Goal: Task Accomplishment & Management: Use online tool/utility

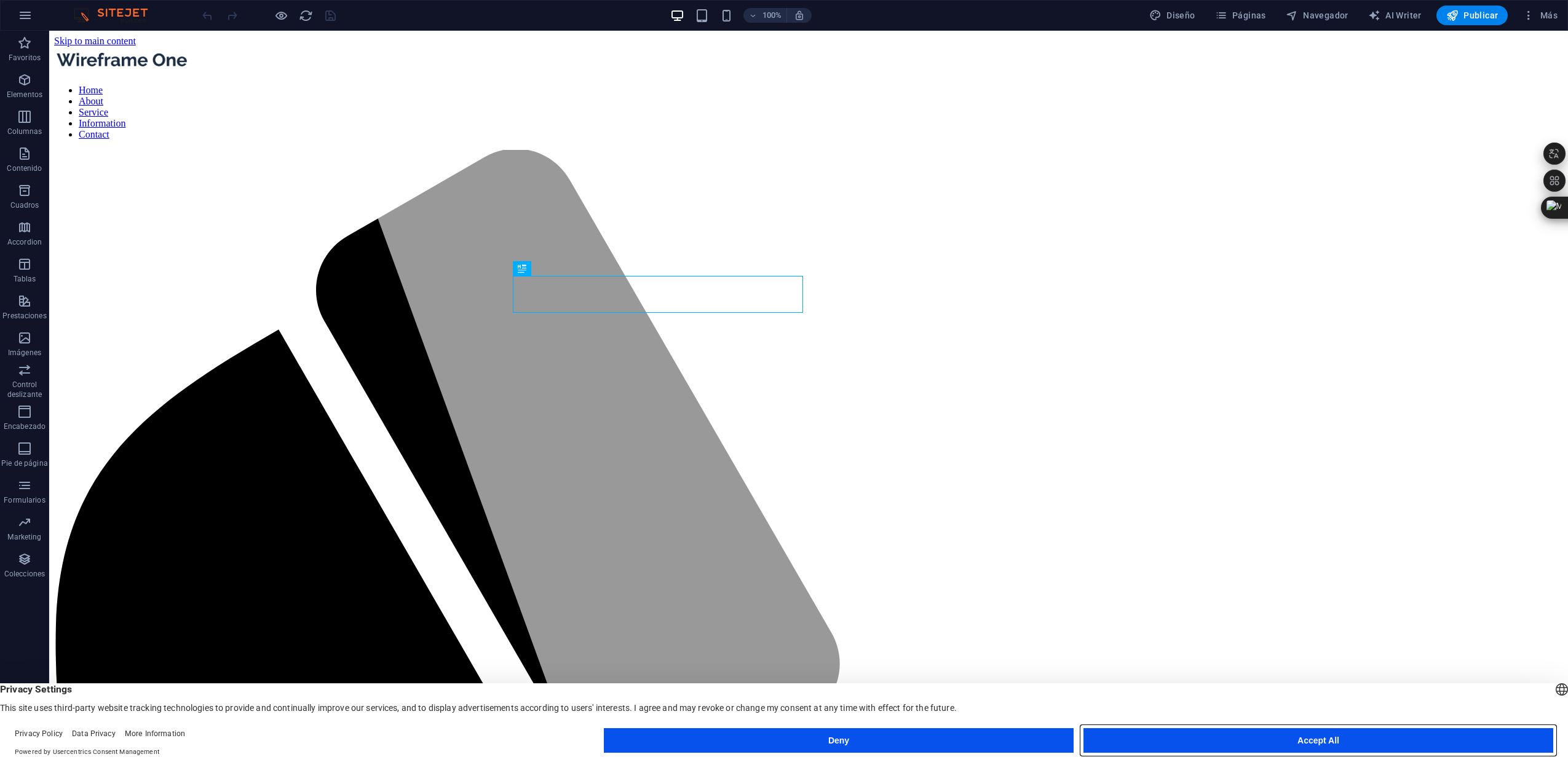
click at [1221, 732] on button "Accept All" at bounding box center [1319, 741] width 470 height 25
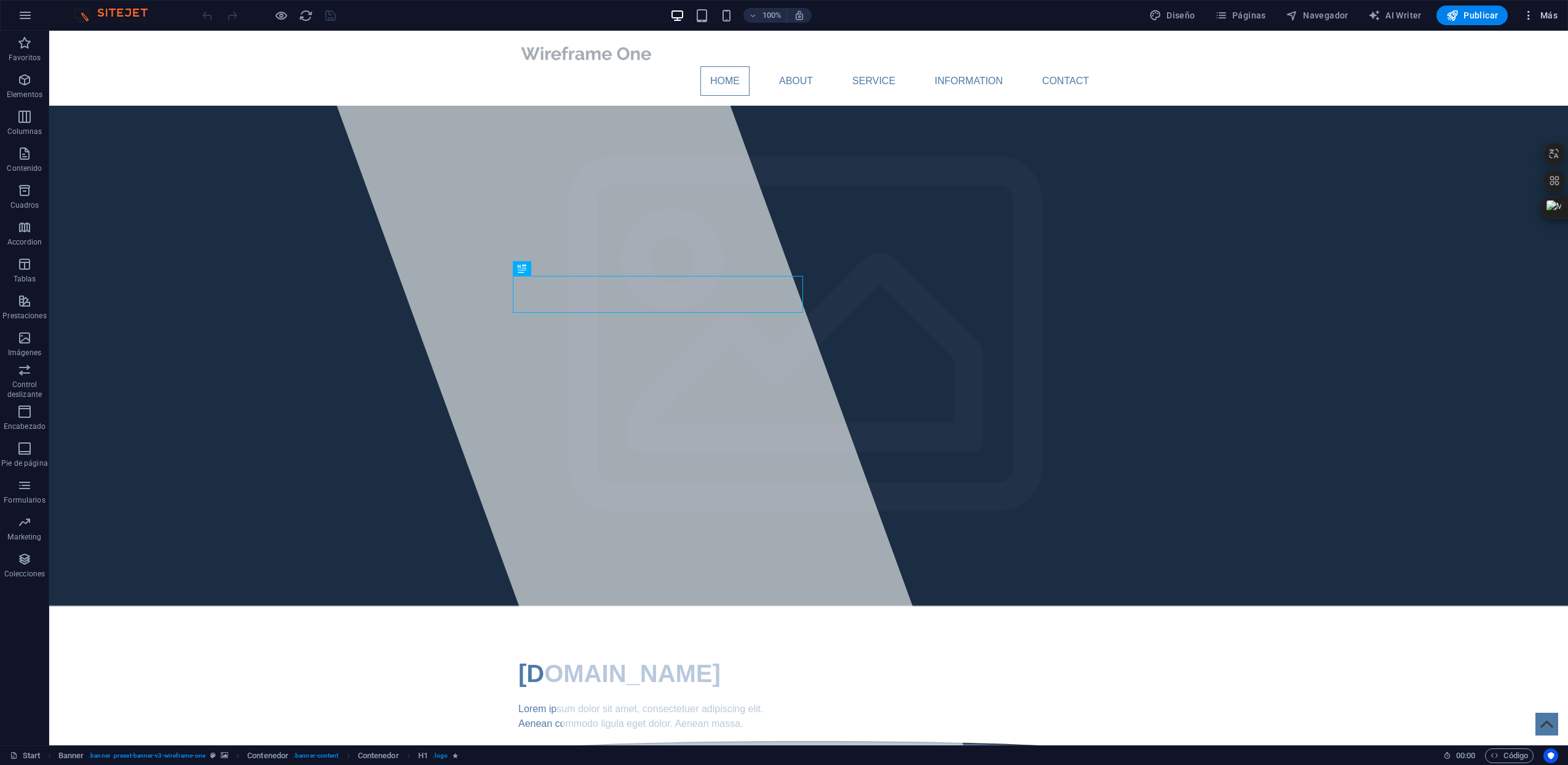
click at [1529, 19] on icon "button" at bounding box center [1529, 15] width 13 height 12
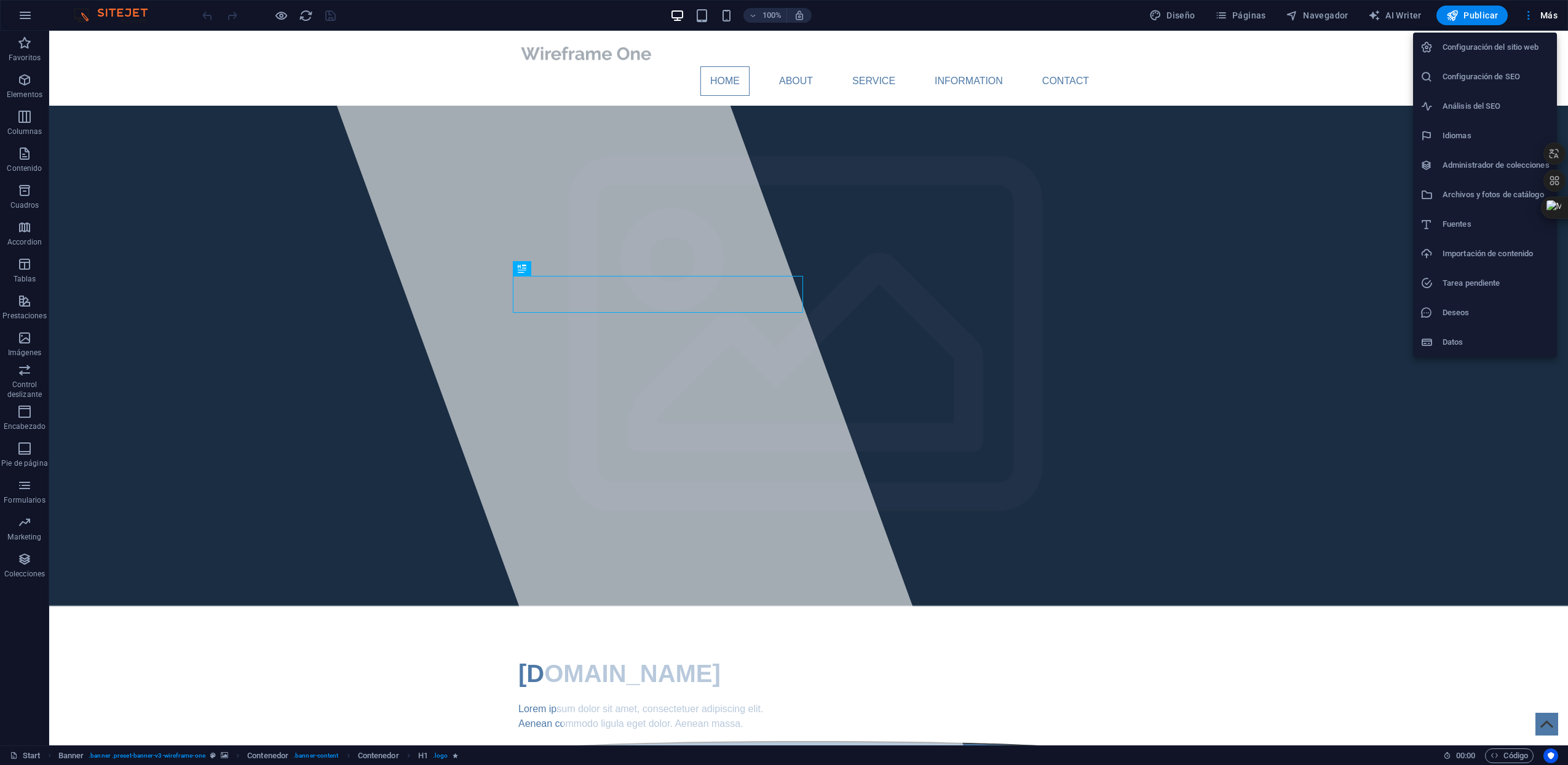
click at [1508, 48] on h6 "Configuración del sitio web" at bounding box center [1496, 48] width 107 height 15
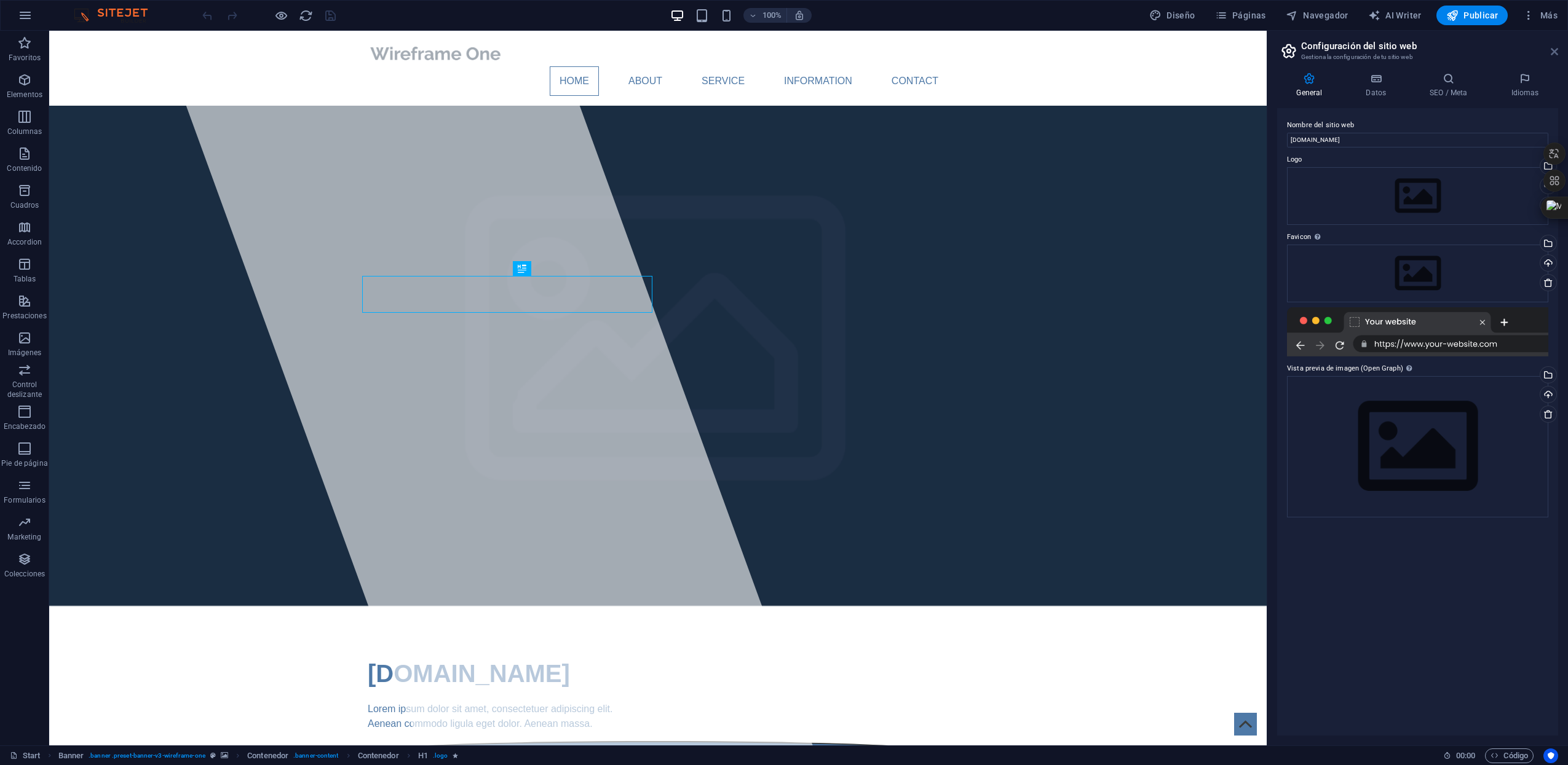
click at [1557, 54] on icon at bounding box center [1555, 52] width 8 height 10
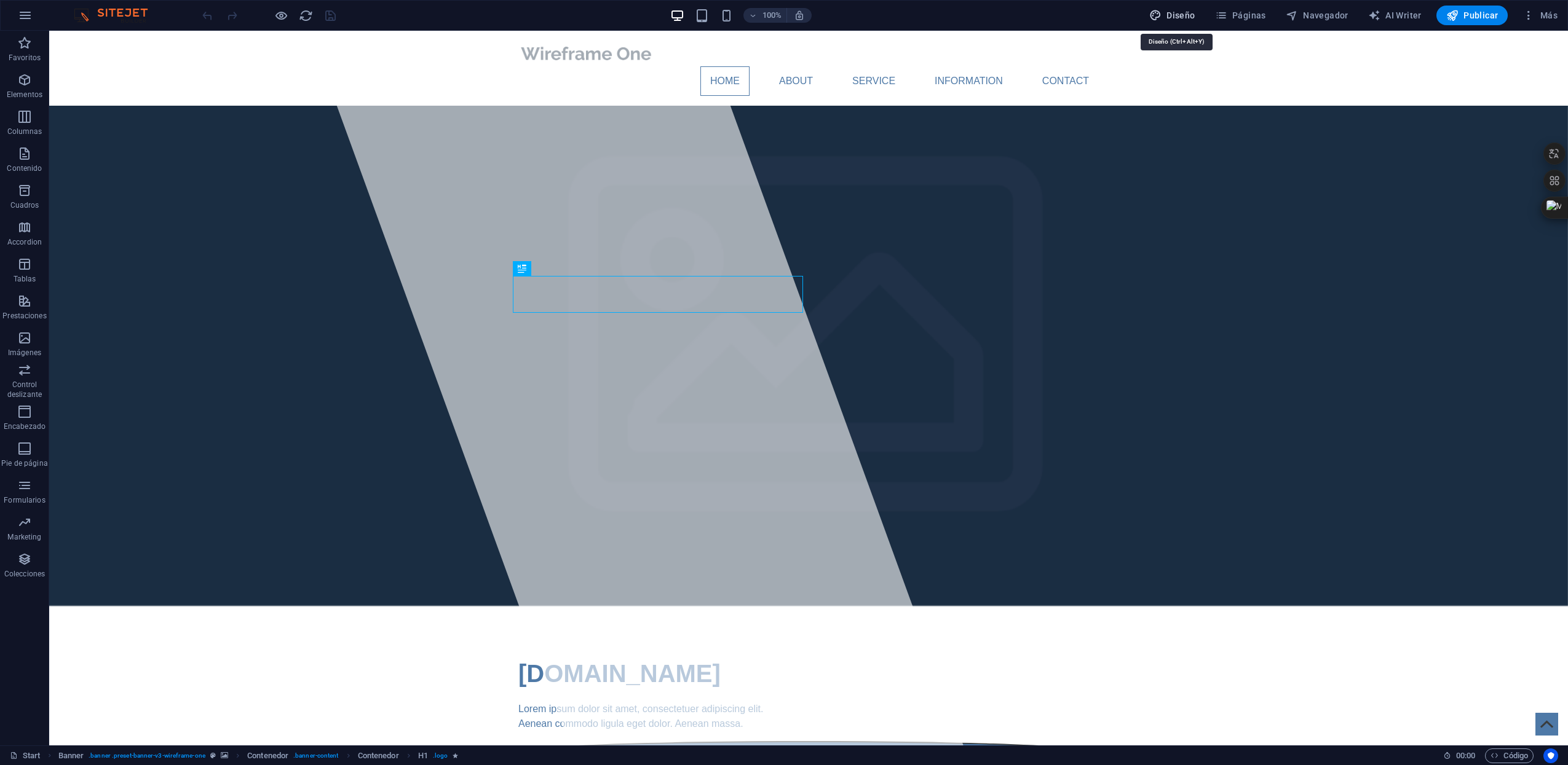
click at [1190, 16] on span "Diseño" at bounding box center [1172, 15] width 46 height 12
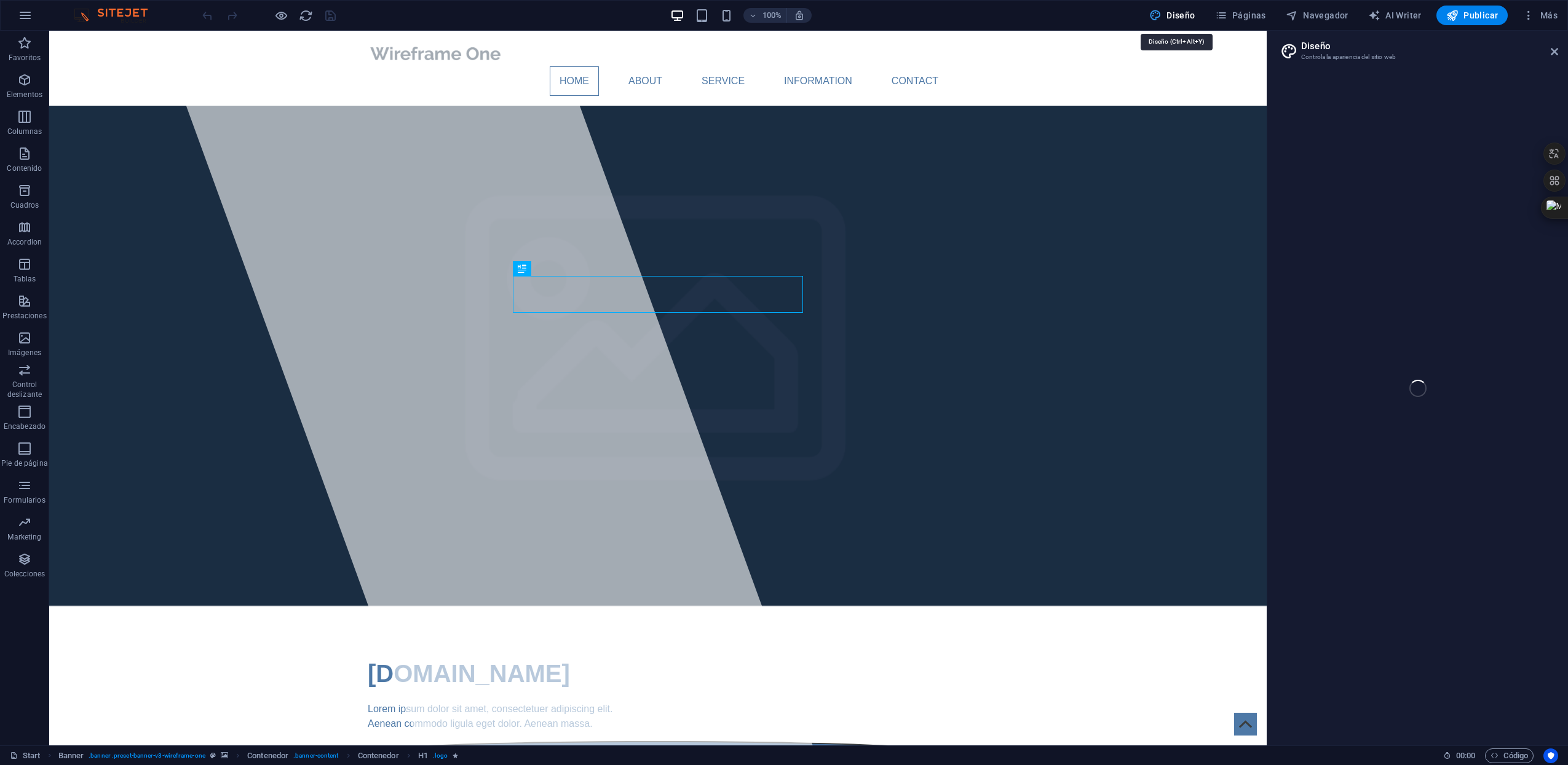
select select "px"
select select "400"
select select "px"
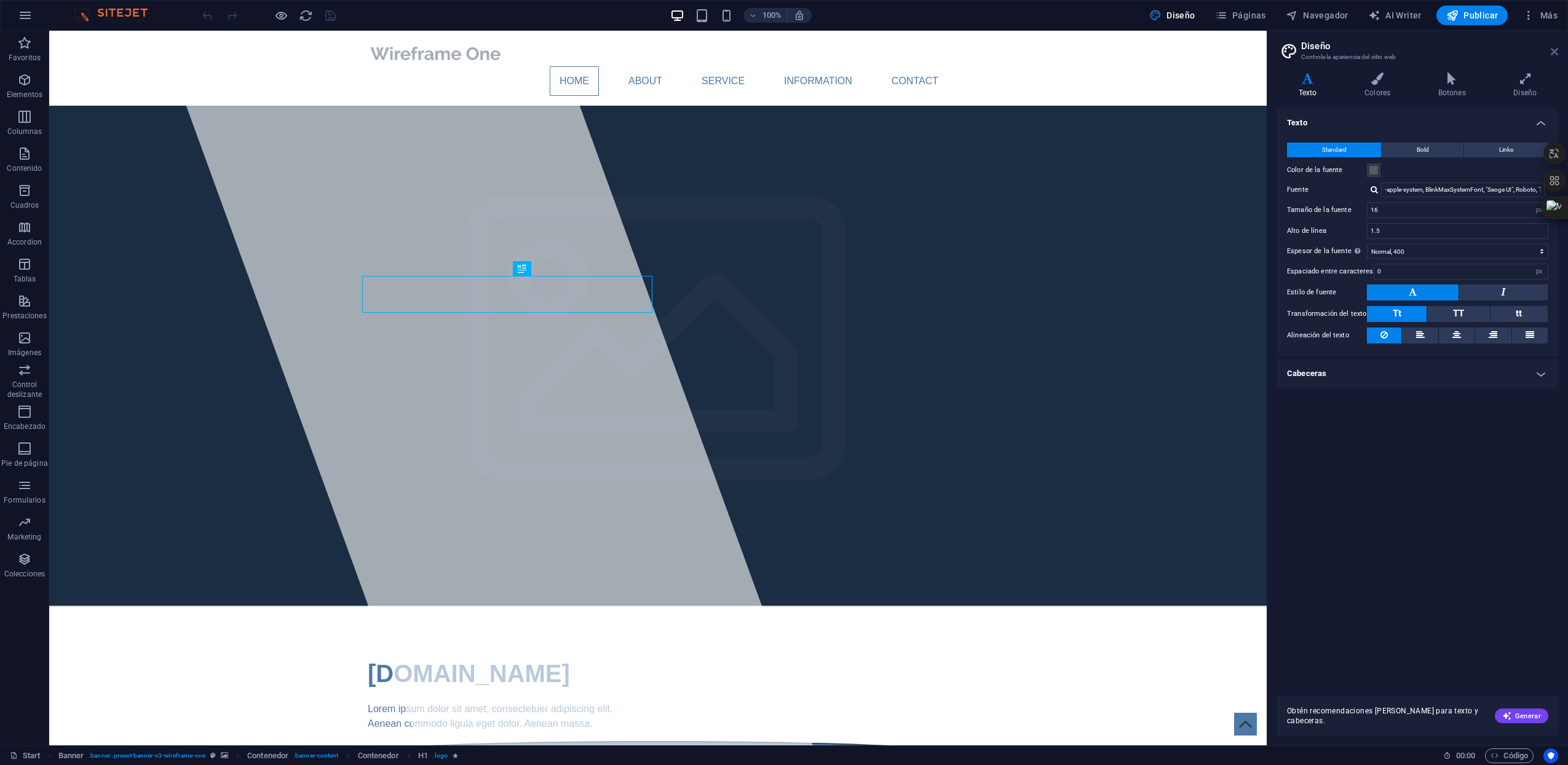
click at [1555, 50] on icon at bounding box center [1555, 52] width 8 height 10
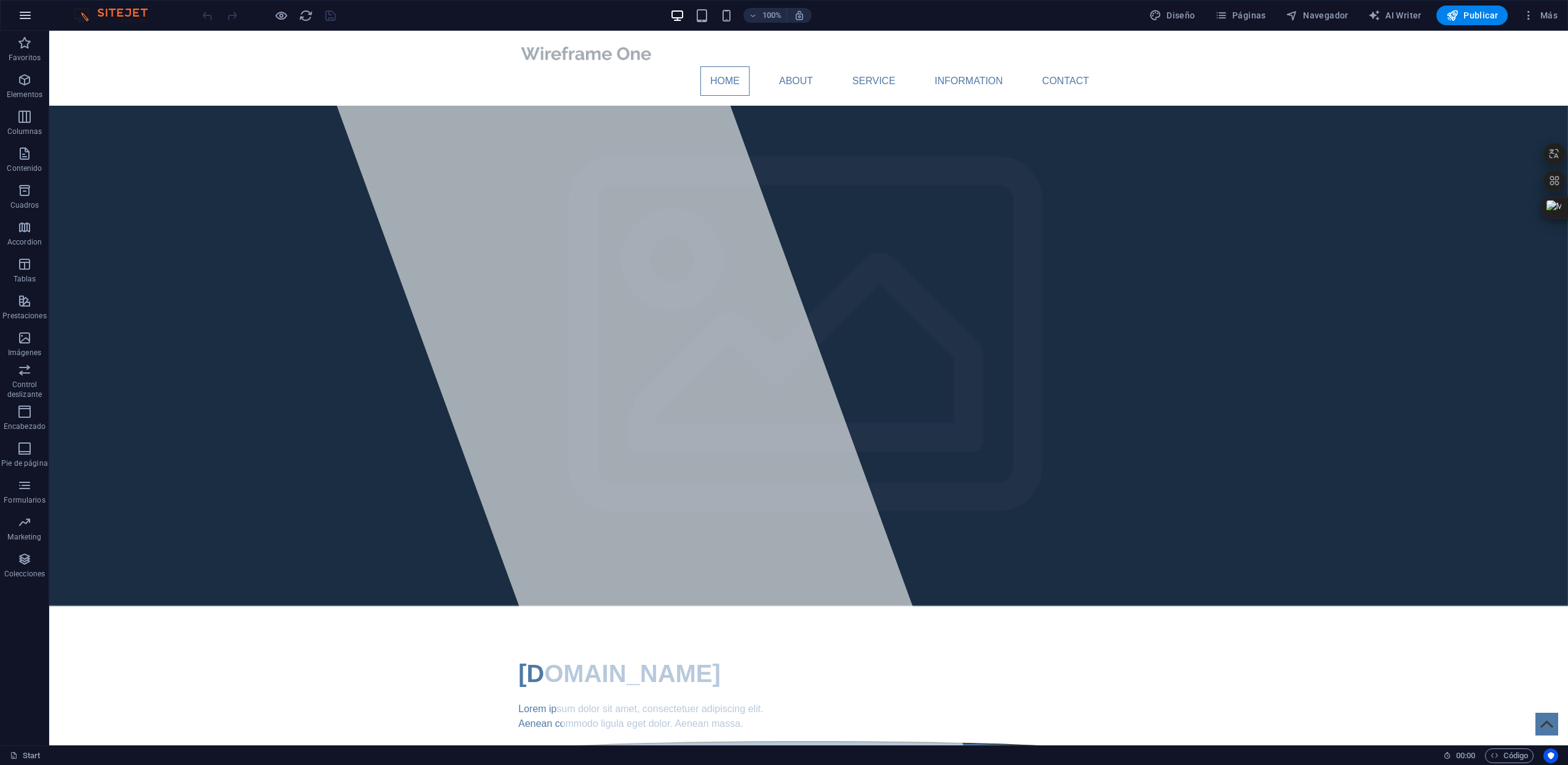
click at [19, 20] on icon "button" at bounding box center [25, 16] width 15 height 15
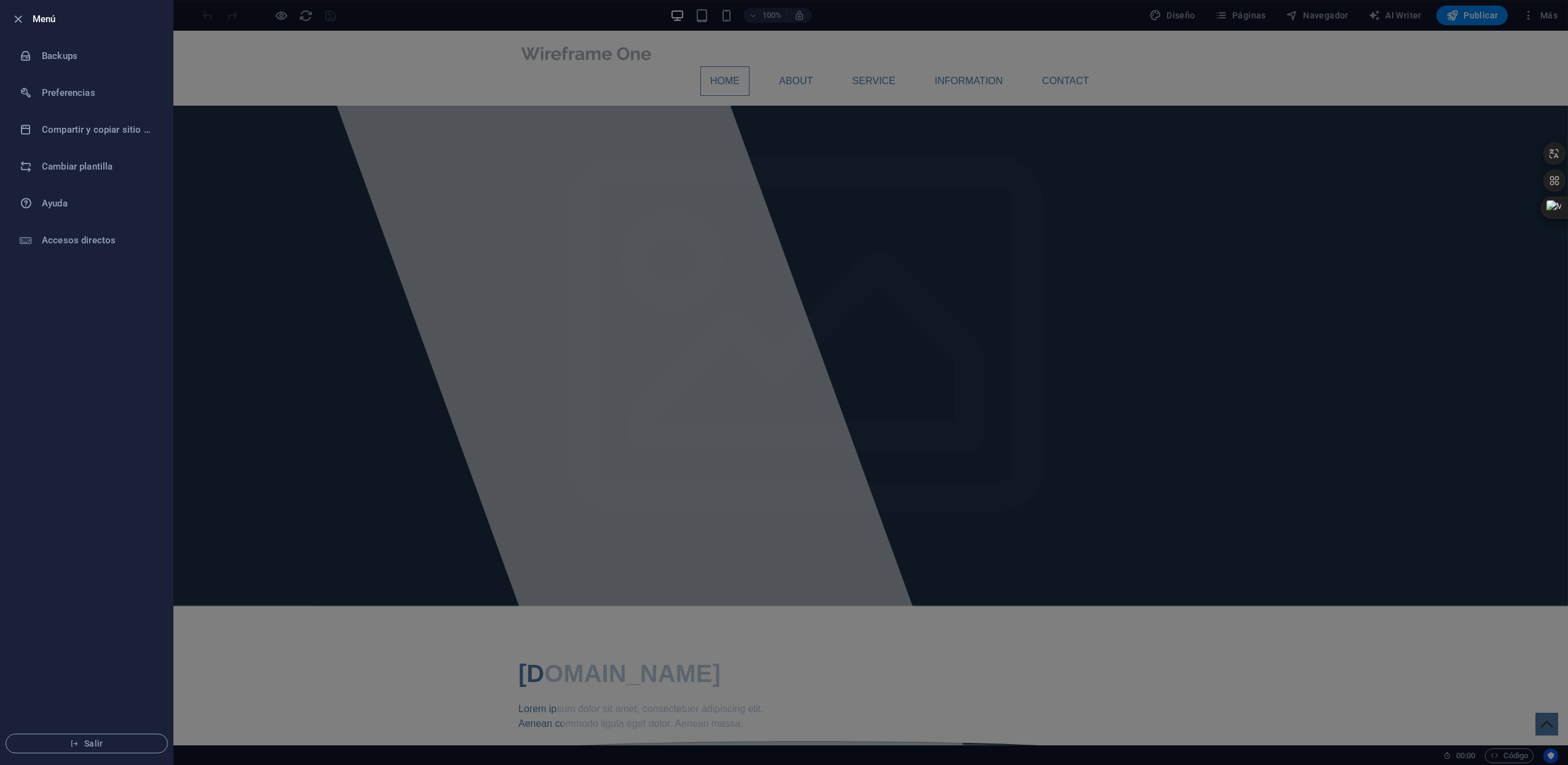
click at [1470, 34] on div at bounding box center [784, 382] width 1568 height 765
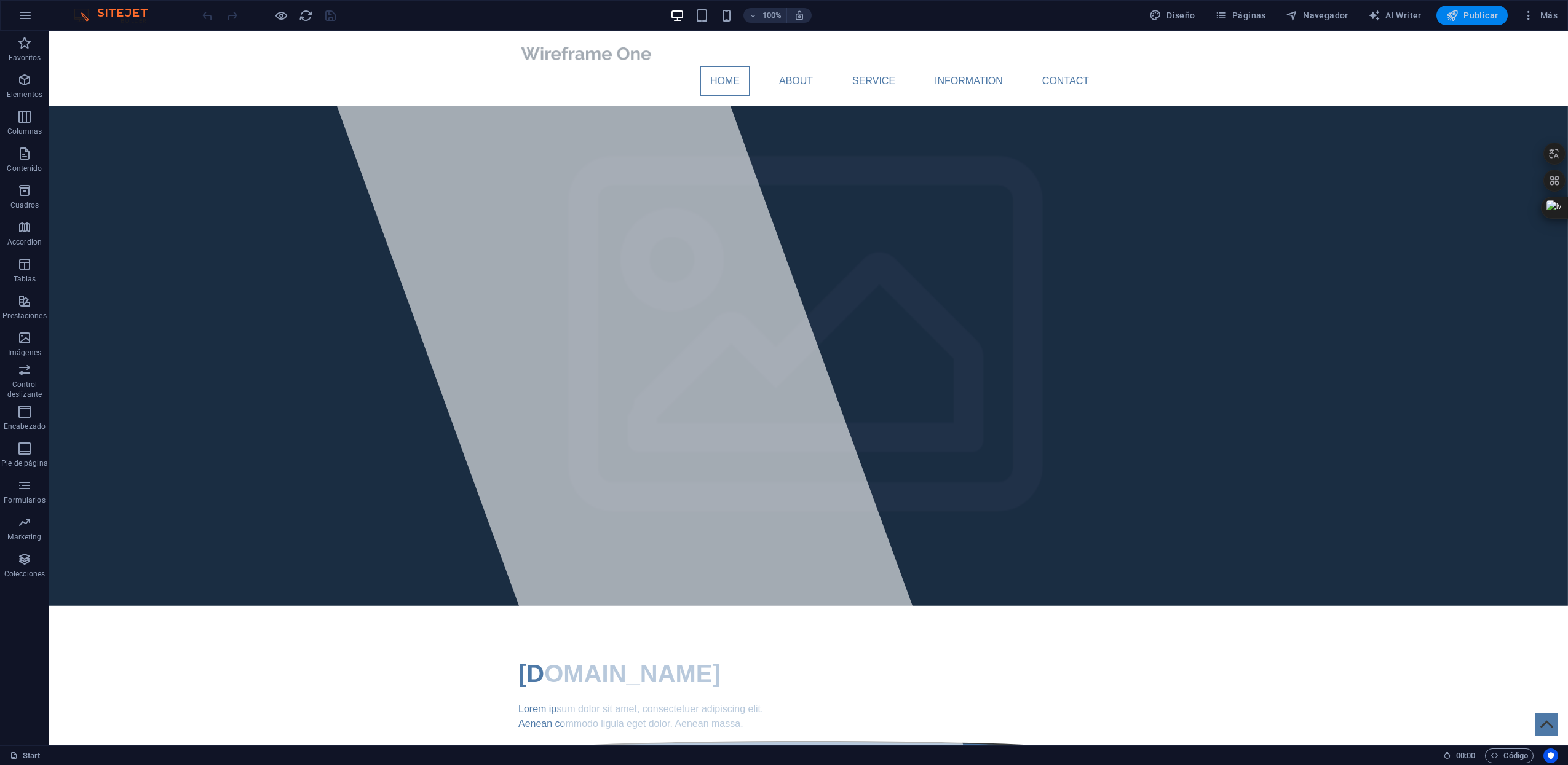
click at [1470, 18] on span "Publicar" at bounding box center [1472, 15] width 53 height 12
